Goal: Transaction & Acquisition: Subscribe to service/newsletter

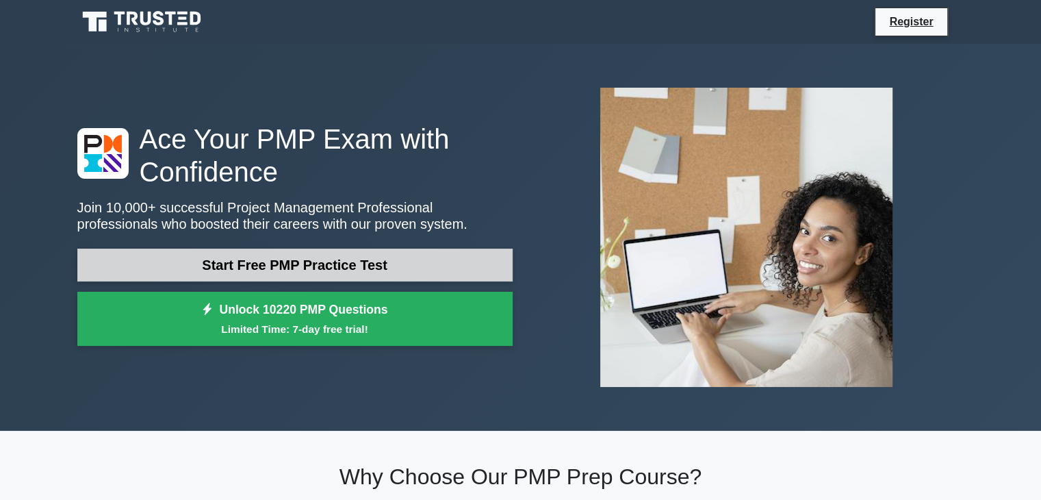
click at [234, 258] on link "Start Free PMP Practice Test" at bounding box center [294, 265] width 435 height 33
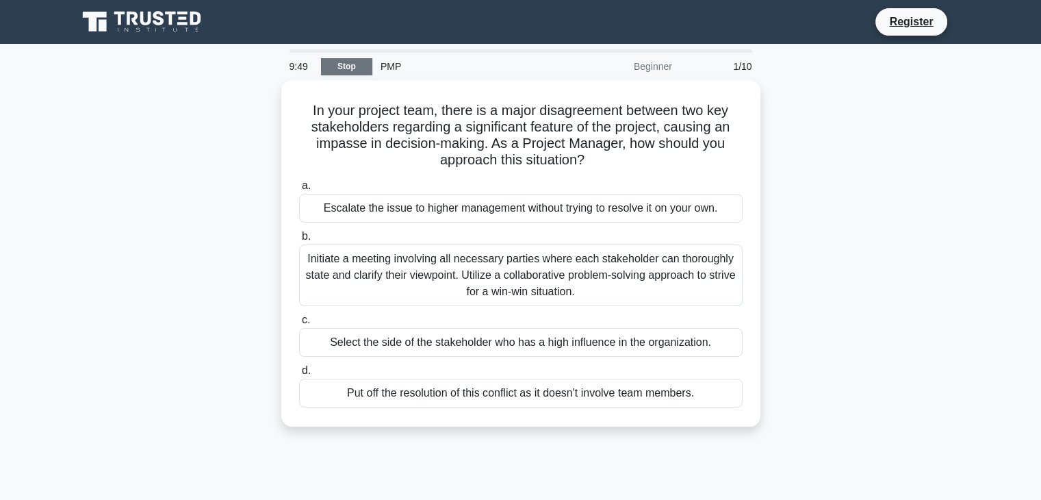
click at [356, 72] on link "Stop" at bounding box center [346, 66] width 51 height 17
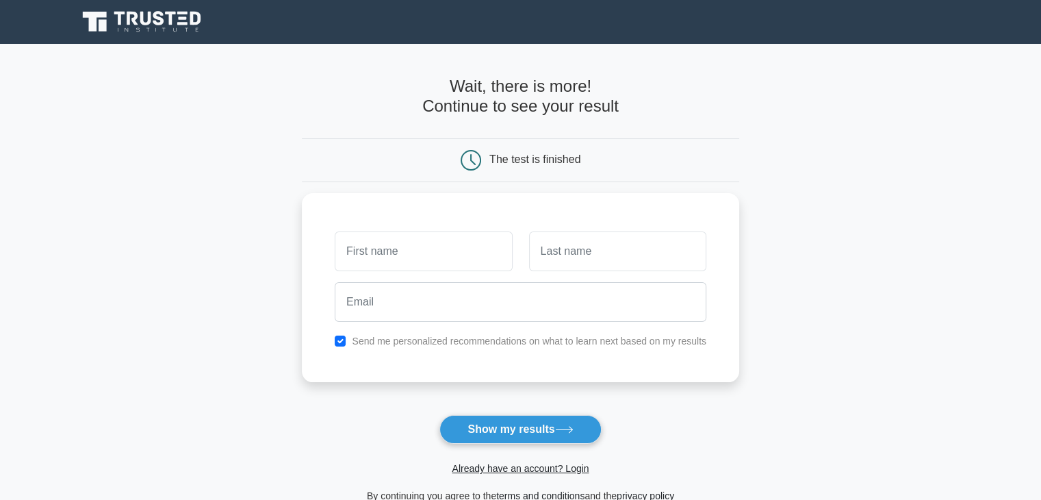
click at [121, 20] on icon at bounding box center [142, 22] width 131 height 26
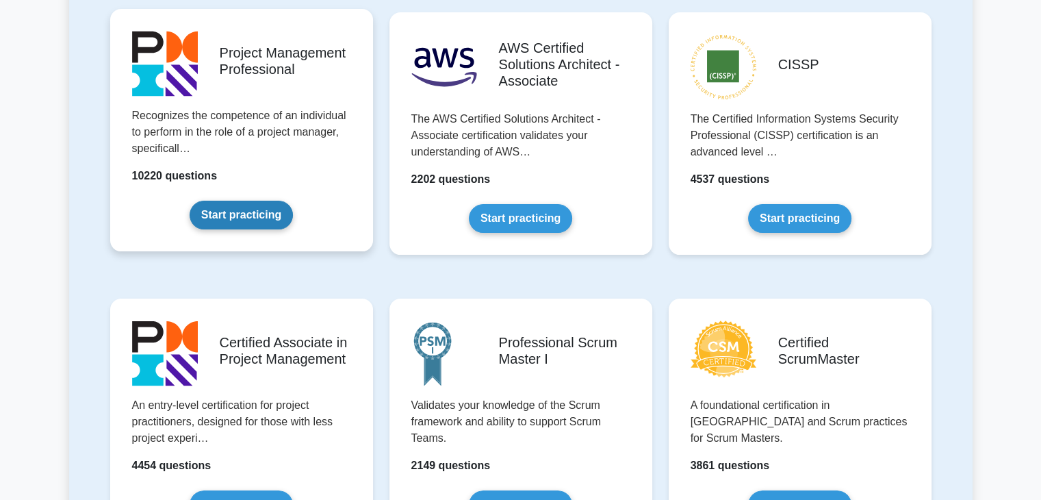
scroll to position [274, 0]
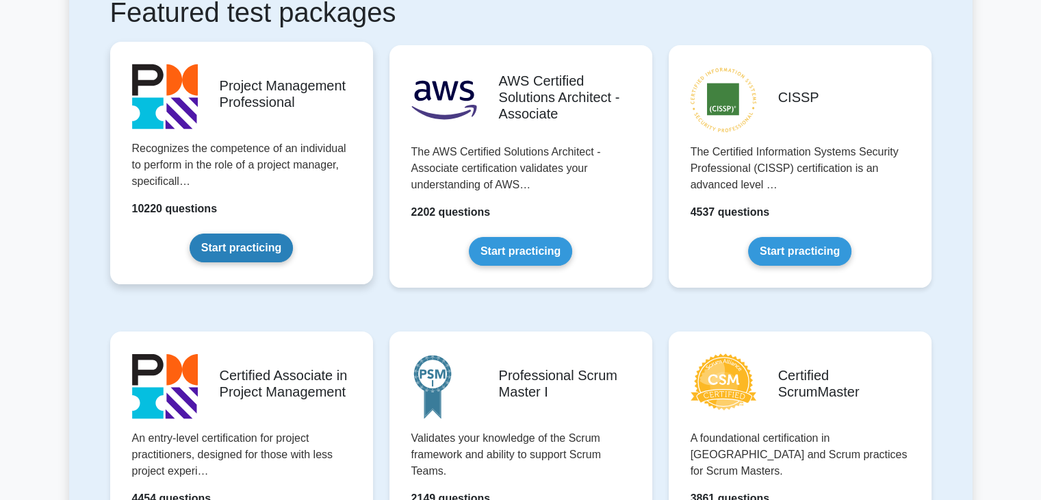
click at [244, 247] on link "Start practicing" at bounding box center [241, 247] width 103 height 29
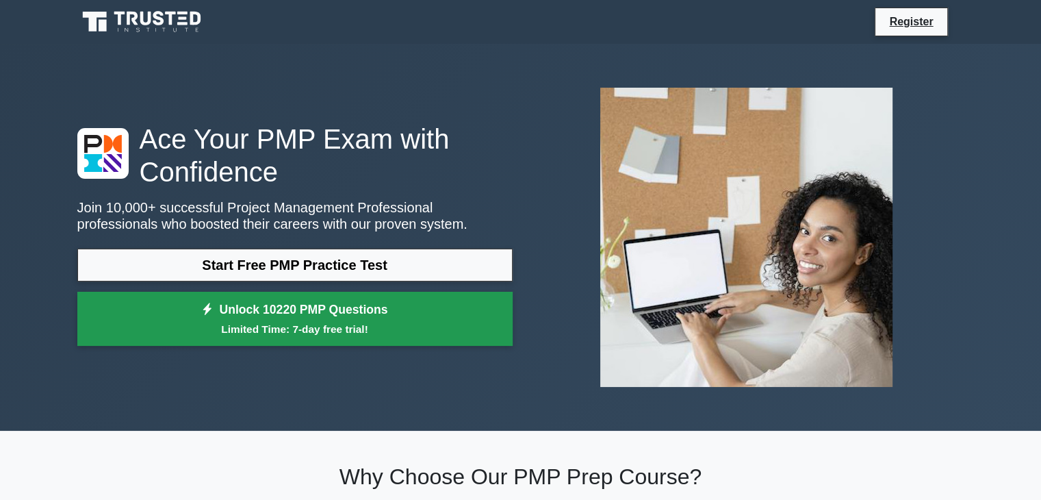
click at [244, 319] on link "Unlock 10220 PMP Questions Limited Time: 7-day free trial!" at bounding box center [294, 319] width 435 height 55
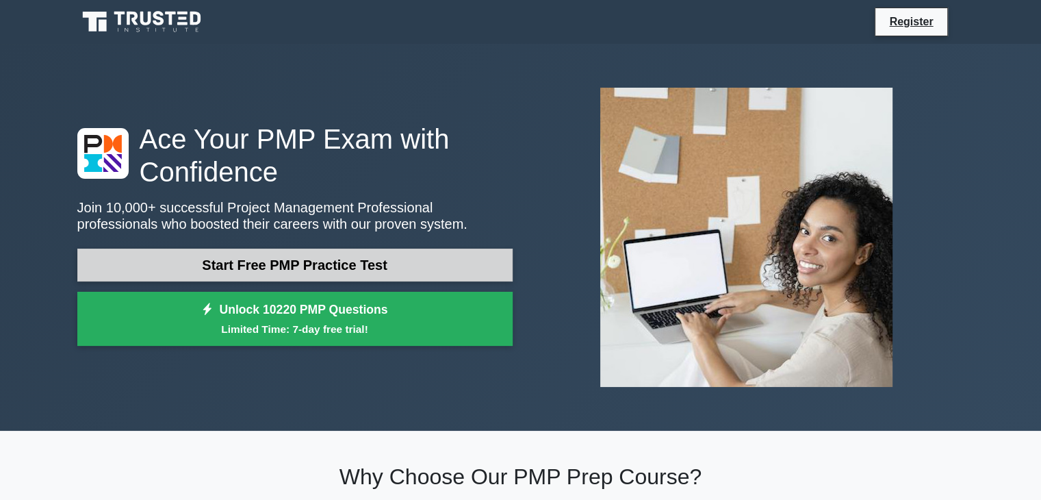
click at [262, 264] on link "Start Free PMP Practice Test" at bounding box center [294, 265] width 435 height 33
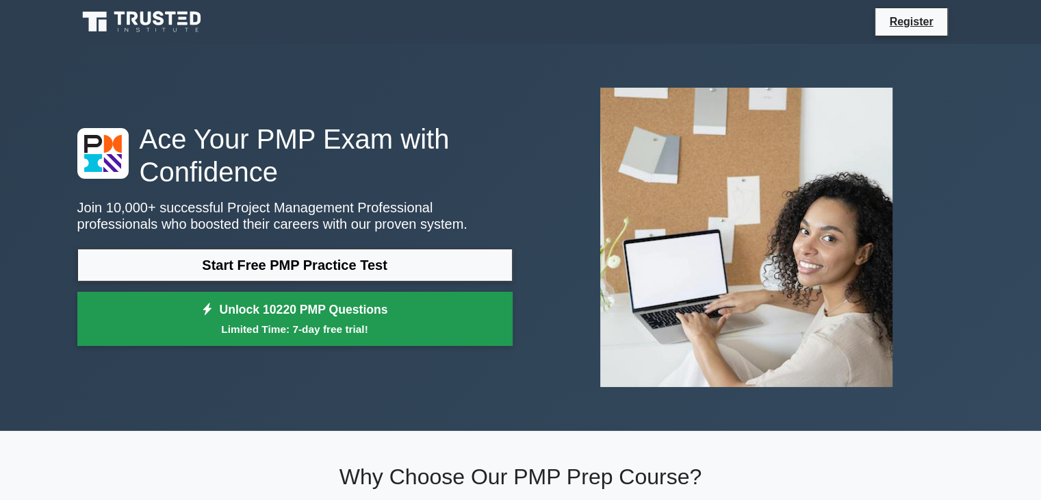
click at [287, 326] on small "Limited Time: 7-day free trial!" at bounding box center [294, 329] width 401 height 16
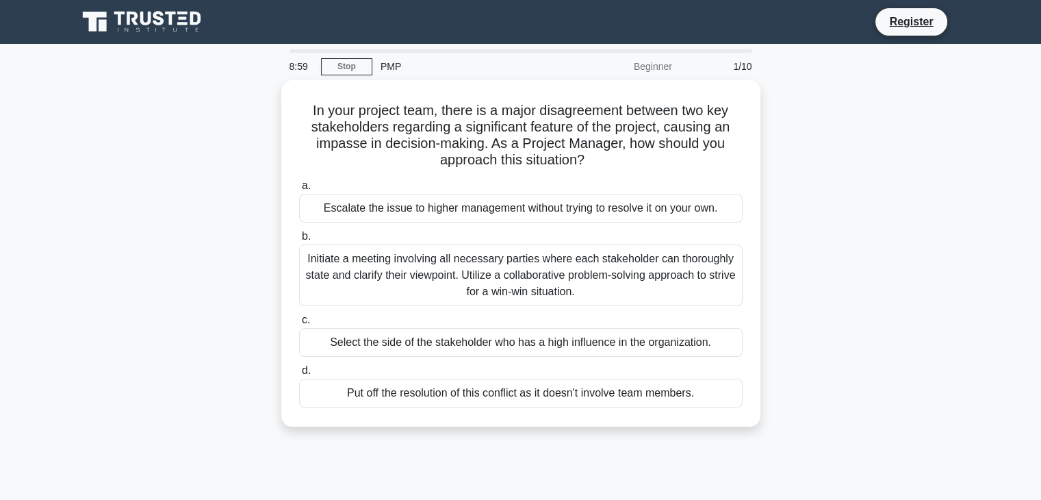
click at [632, 72] on div "Beginner" at bounding box center [621, 66] width 120 height 27
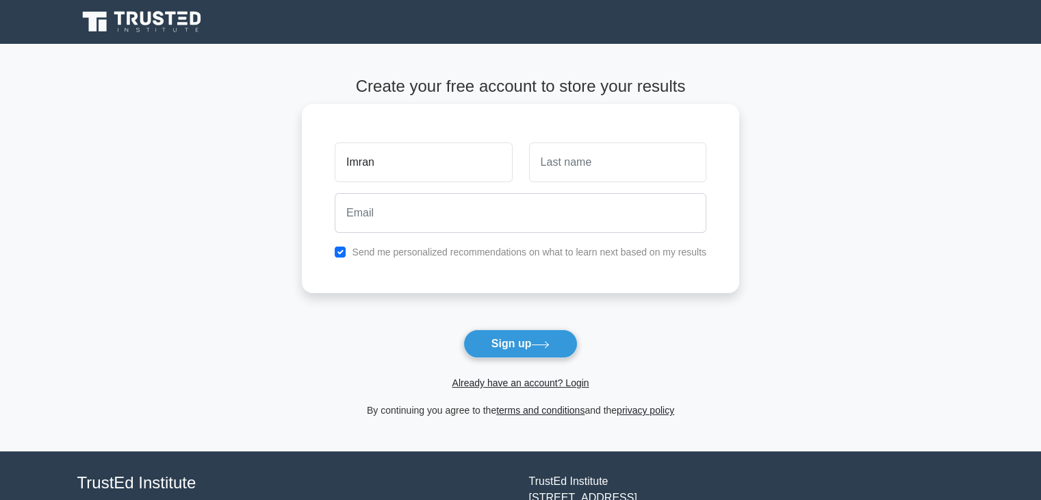
type input "Imran"
type input "[PERSON_NAME]"
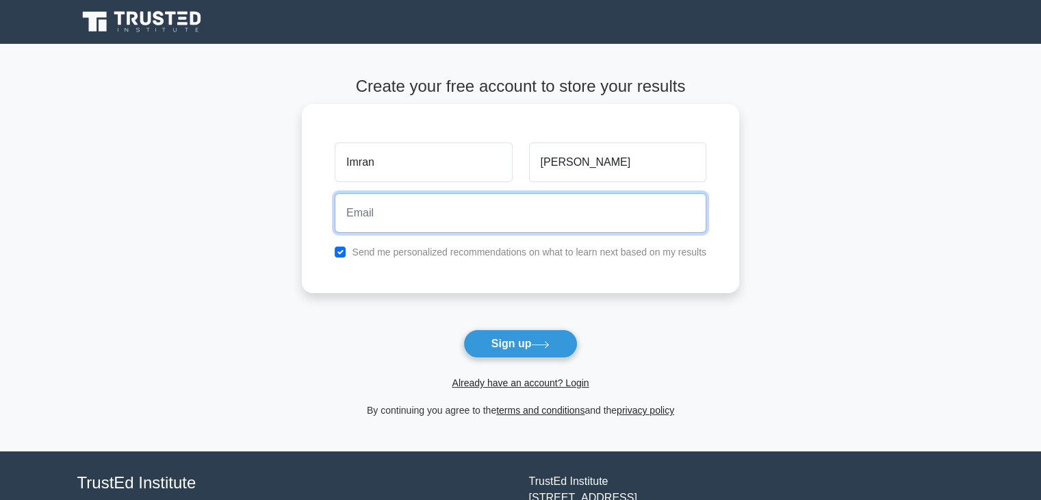
click at [364, 209] on input "email" at bounding box center [521, 213] width 372 height 40
type input "[EMAIL_ADDRESS][DOMAIN_NAME]"
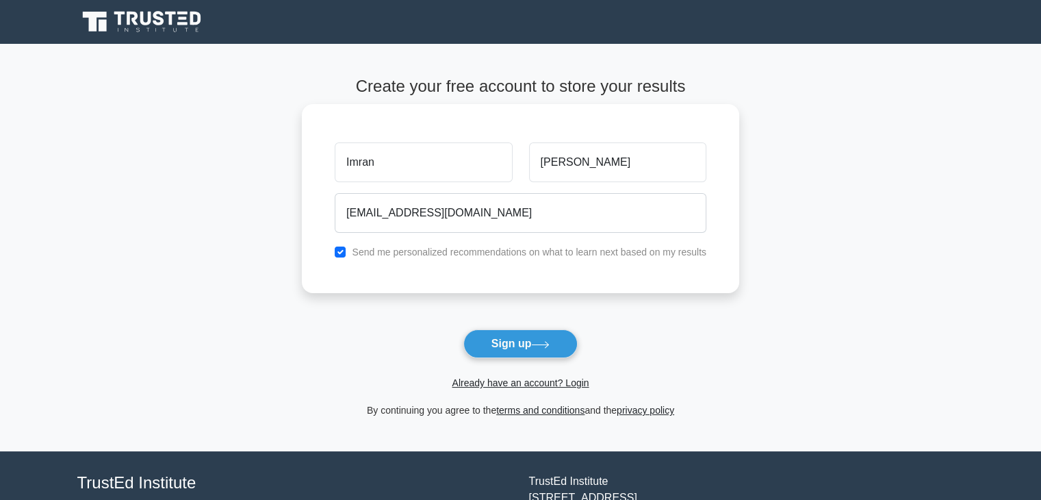
click at [344, 258] on div "Send me personalized recommendations on what to learn next based on my results" at bounding box center [521, 252] width 388 height 16
click at [340, 250] on input "checkbox" at bounding box center [340, 251] width 11 height 11
checkbox input "false"
click at [534, 341] on button "Sign up" at bounding box center [521, 343] width 115 height 29
